Goal: Download file/media

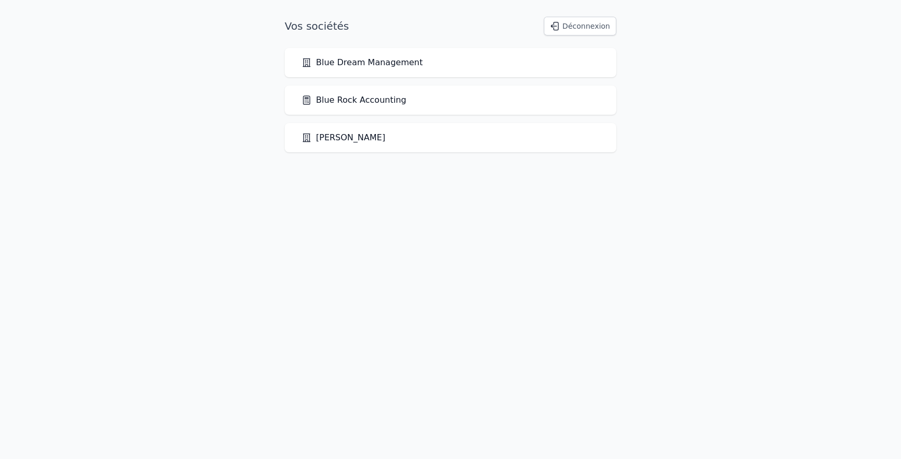
click at [389, 97] on link "Blue Rock Accounting" at bounding box center [353, 100] width 105 height 13
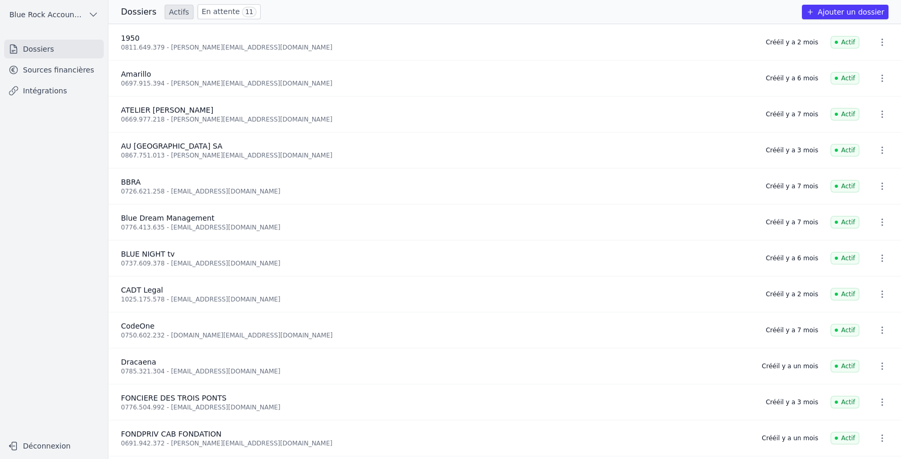
click at [52, 74] on link "Sources financières" at bounding box center [54, 69] width 100 height 19
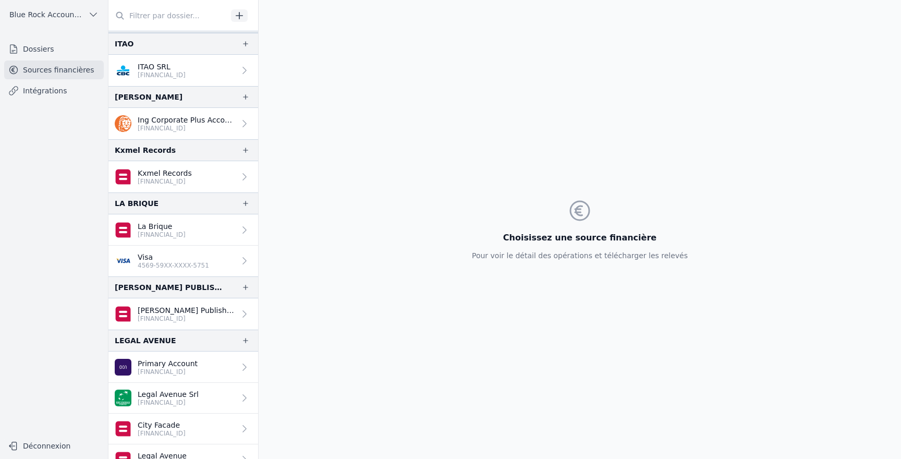
scroll to position [1060, 0]
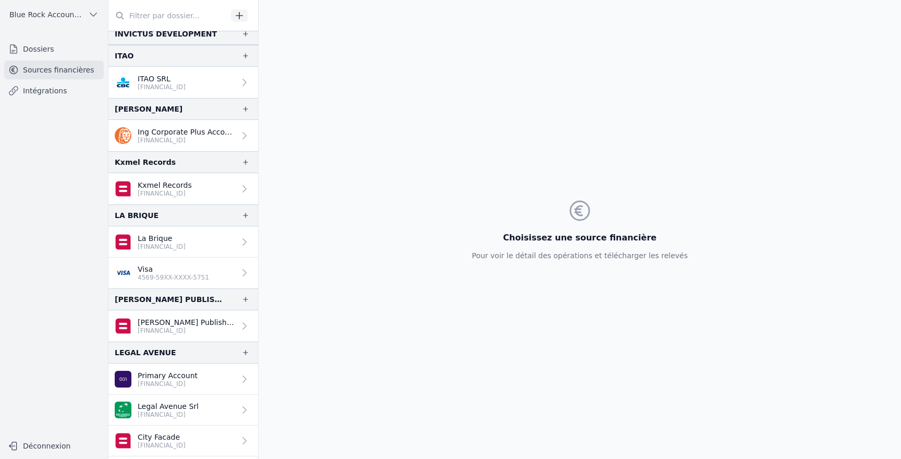
click at [146, 188] on p "Kxmel Records" at bounding box center [165, 185] width 54 height 10
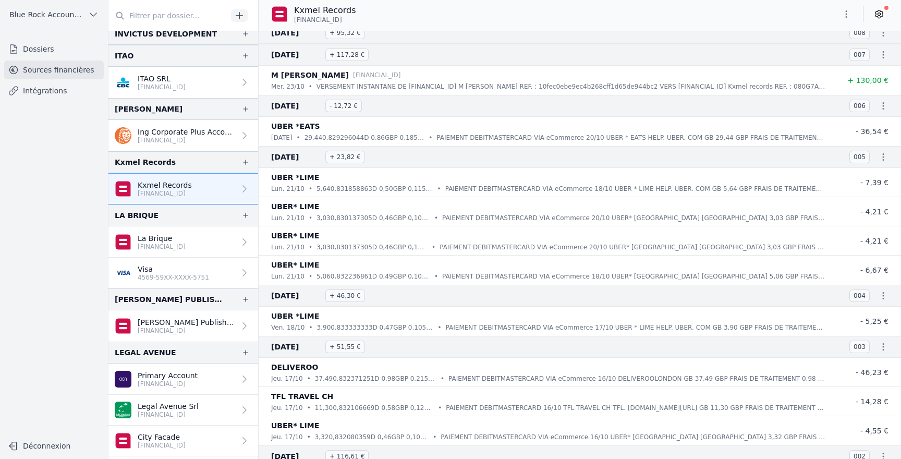
scroll to position [2929, 0]
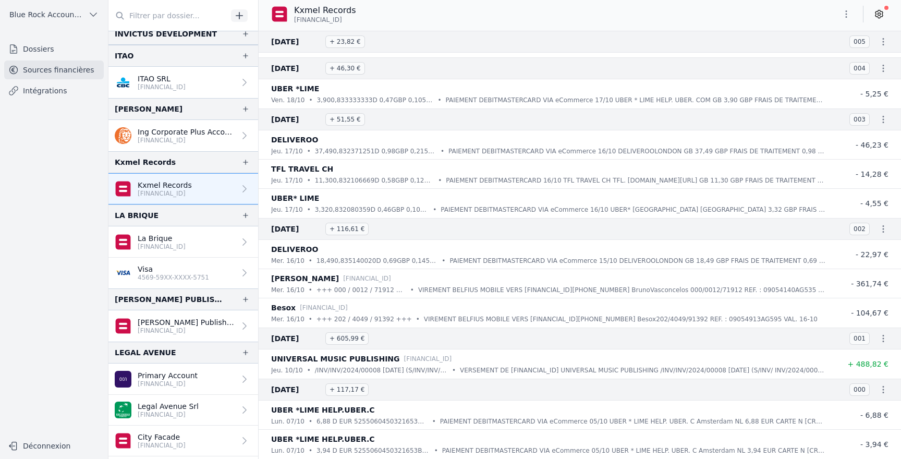
click at [841, 16] on icon "button" at bounding box center [846, 14] width 10 height 10
click at [819, 59] on button "Exporter" at bounding box center [820, 55] width 75 height 19
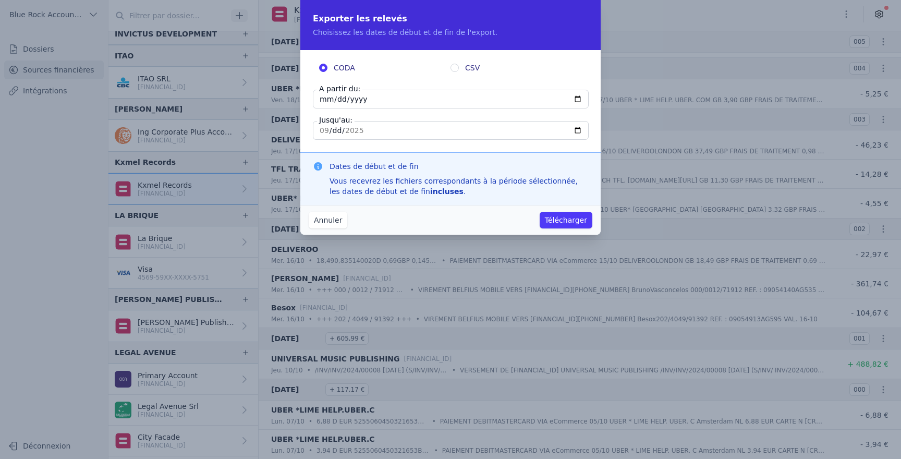
click at [324, 101] on input "2025-09-04" at bounding box center [451, 99] width 276 height 19
type input "2025-09-01"
type input "2024-05-01"
click at [390, 134] on input "2025-09-04" at bounding box center [451, 130] width 276 height 19
click at [424, 134] on input "2025-09-04" at bounding box center [451, 130] width 276 height 19
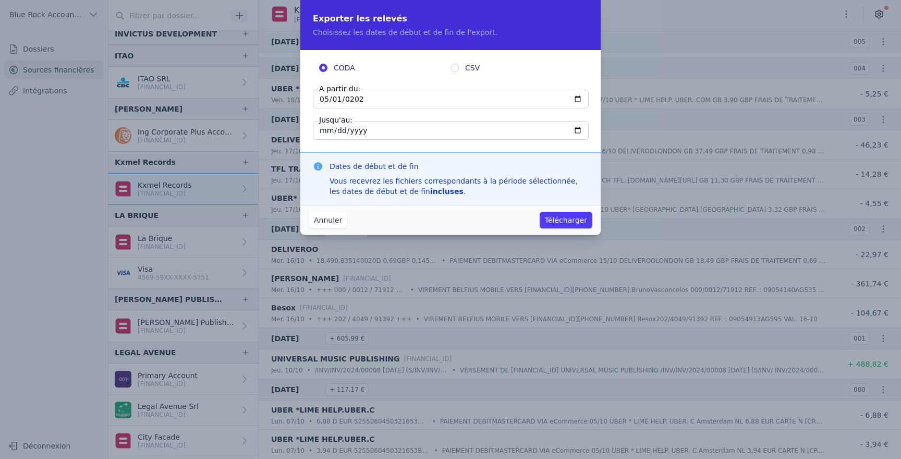
click at [455, 67] on input "CSV" at bounding box center [454, 68] width 8 height 8
radio input "true"
radio input "false"
click at [569, 223] on button "Télécharger" at bounding box center [566, 220] width 53 height 17
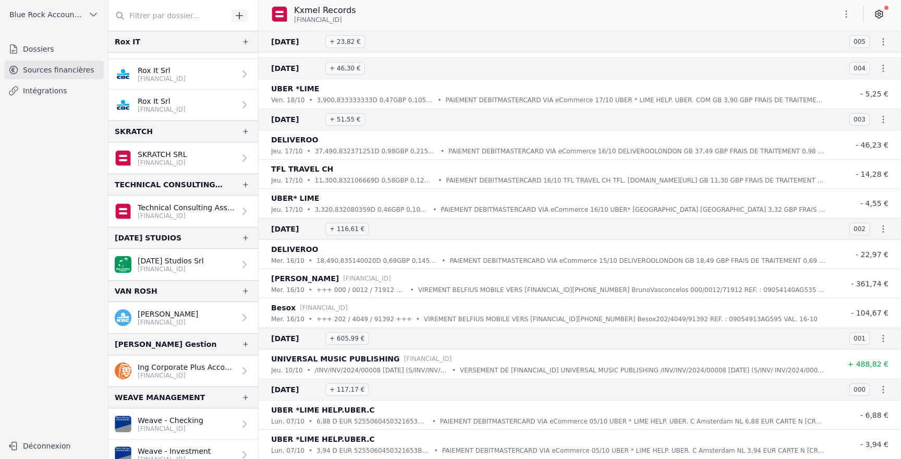
scroll to position [2124, 0]
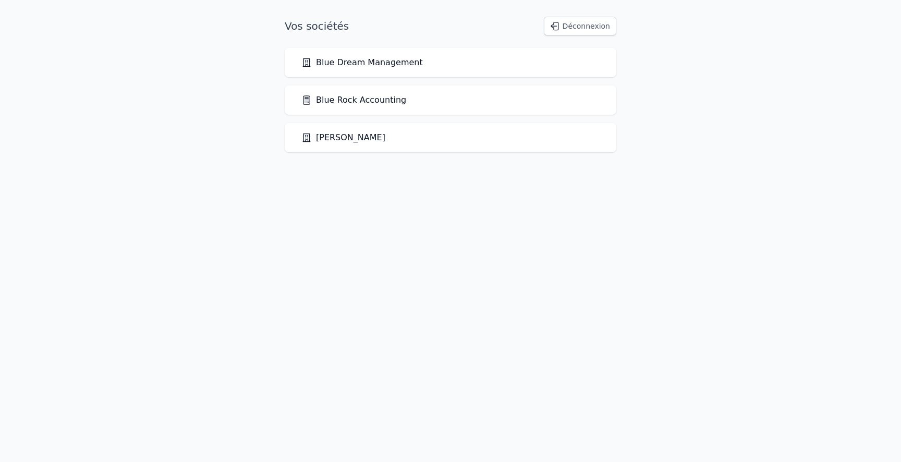
click at [370, 101] on link "Blue Rock Accounting" at bounding box center [353, 100] width 105 height 13
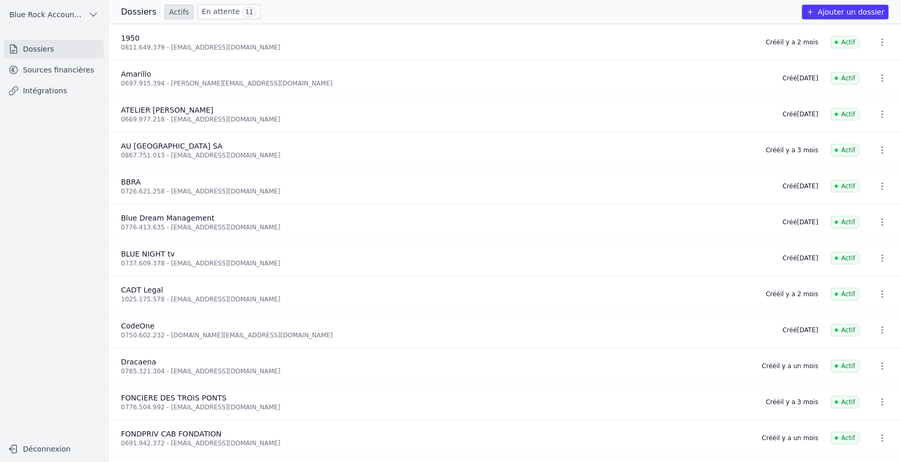
click at [76, 76] on link "Sources financières" at bounding box center [54, 69] width 100 height 19
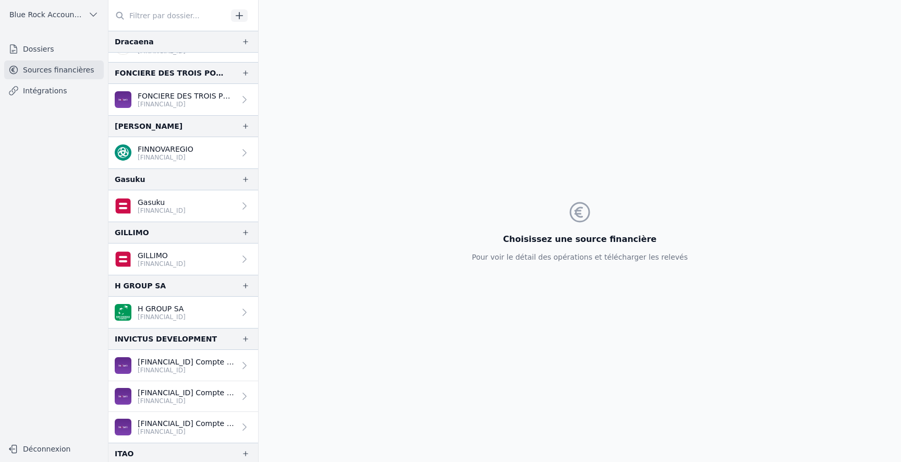
scroll to position [677, 0]
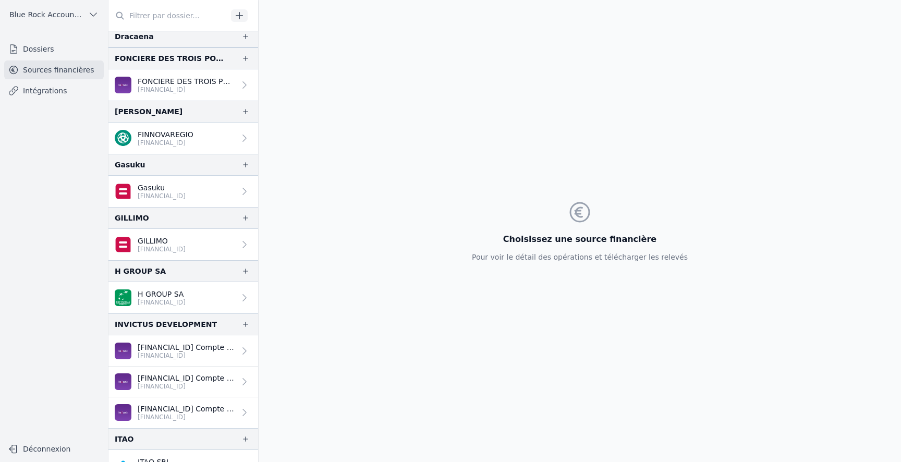
click at [163, 198] on p "[FINANCIAL_ID]" at bounding box center [162, 196] width 48 height 8
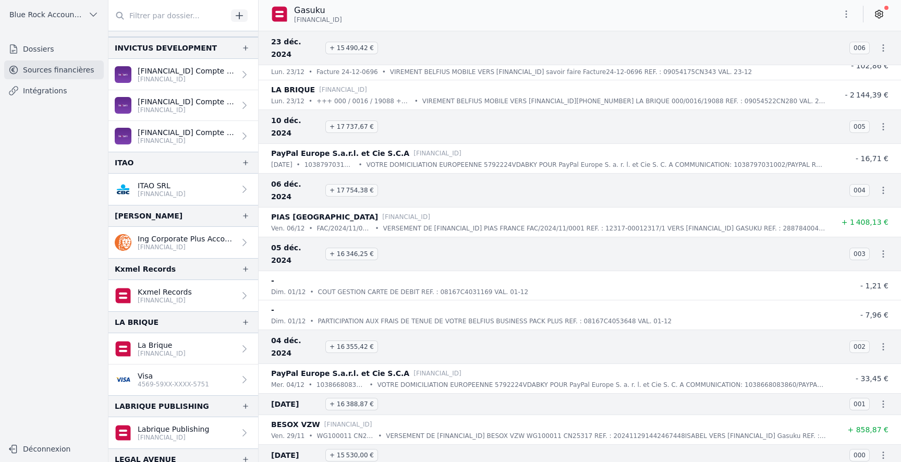
scroll to position [955, 0]
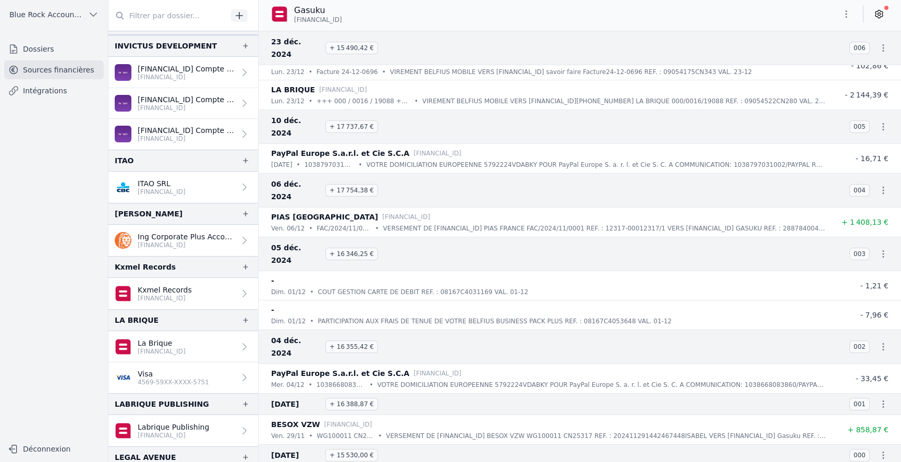
click at [161, 295] on p "[FINANCIAL_ID]" at bounding box center [165, 298] width 54 height 8
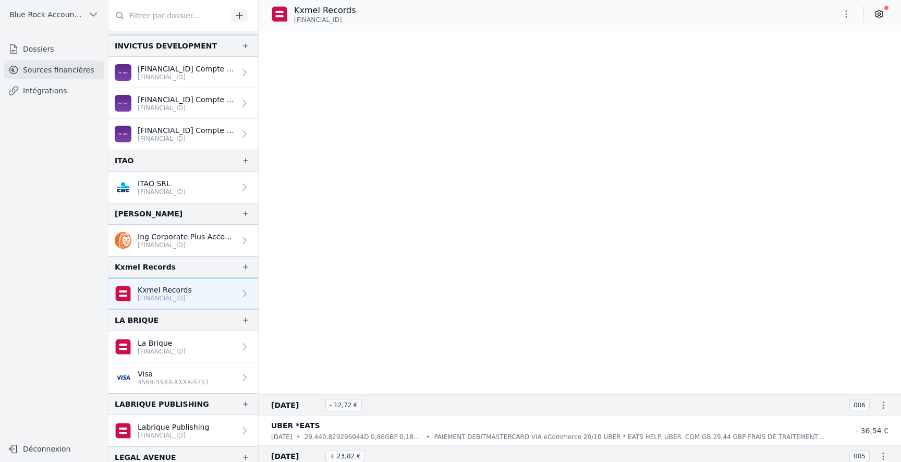
scroll to position [2926, 0]
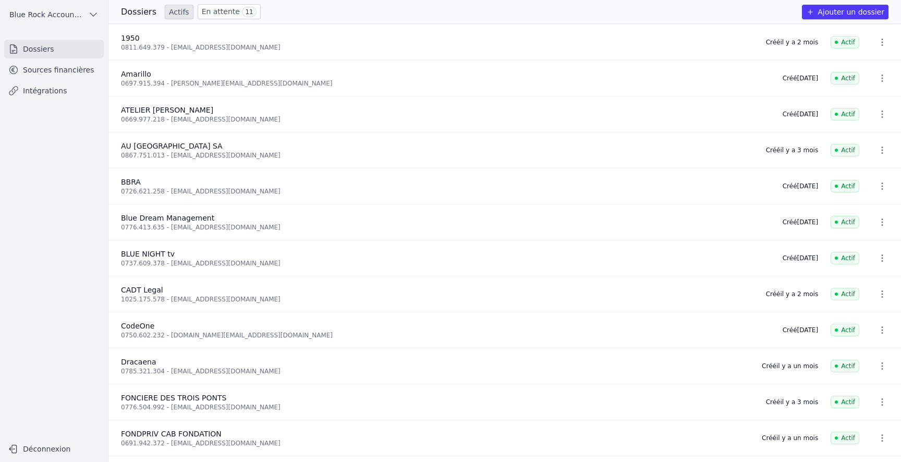
click at [44, 69] on link "Sources financières" at bounding box center [54, 69] width 100 height 19
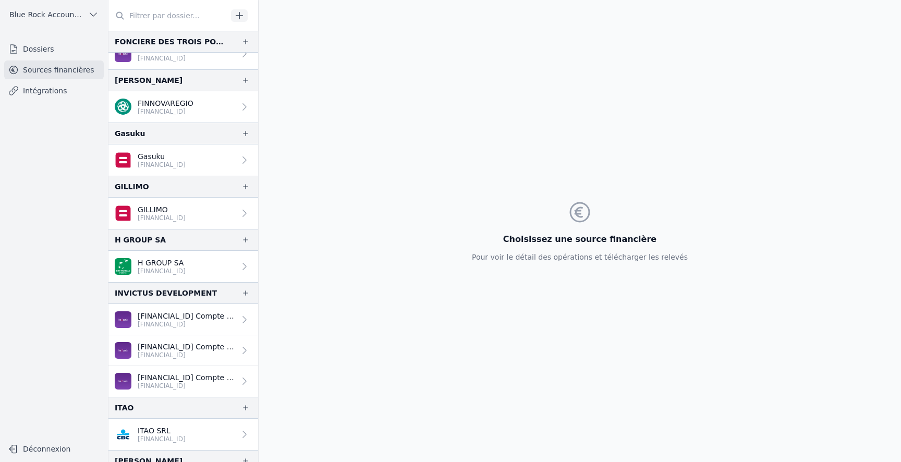
scroll to position [690, 0]
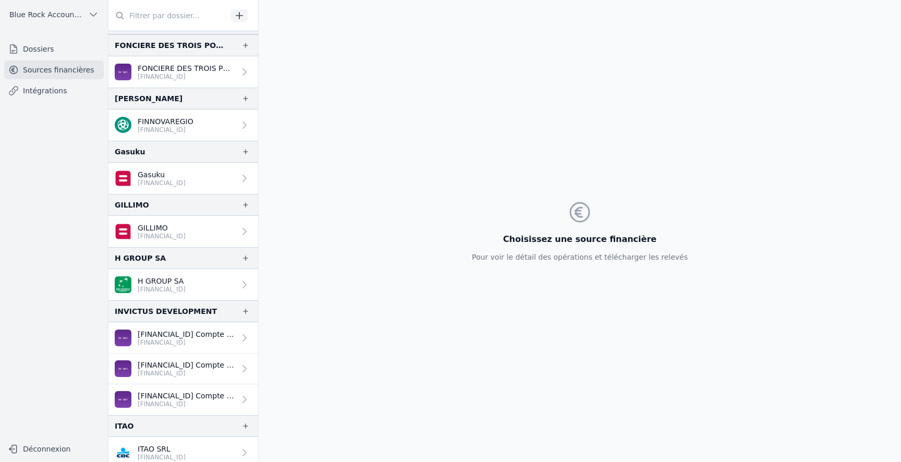
click at [180, 180] on p "[FINANCIAL_ID]" at bounding box center [162, 183] width 48 height 8
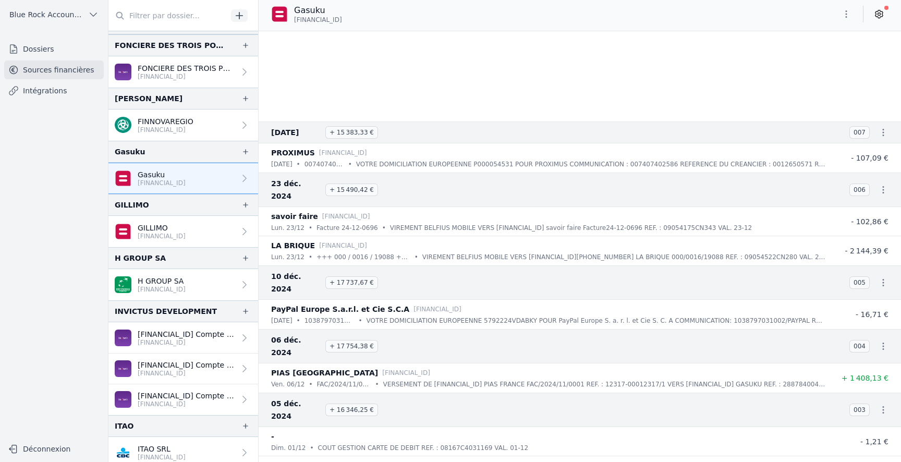
scroll to position [4685, 0]
